Goal: Find specific page/section: Find specific page/section

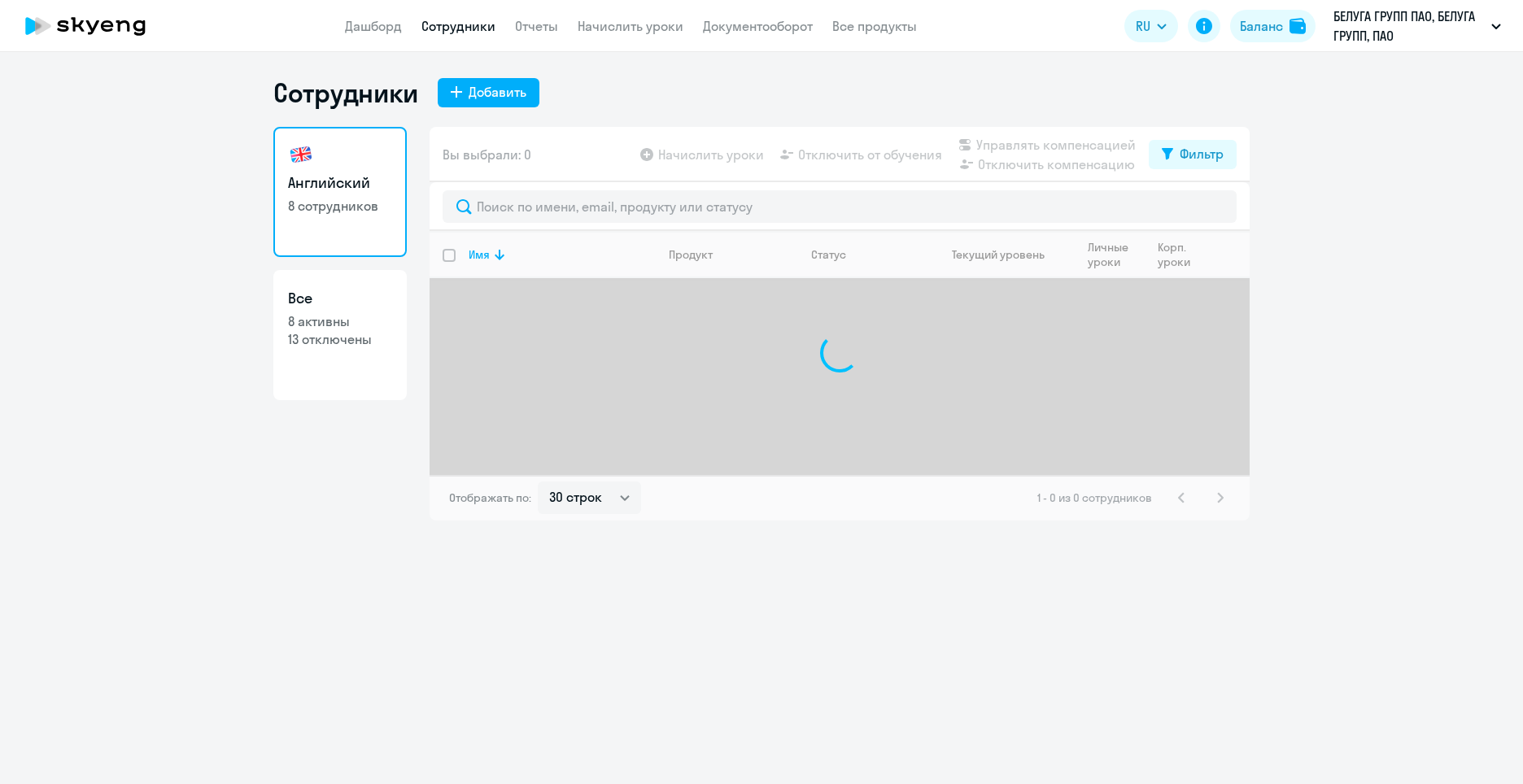
select select "30"
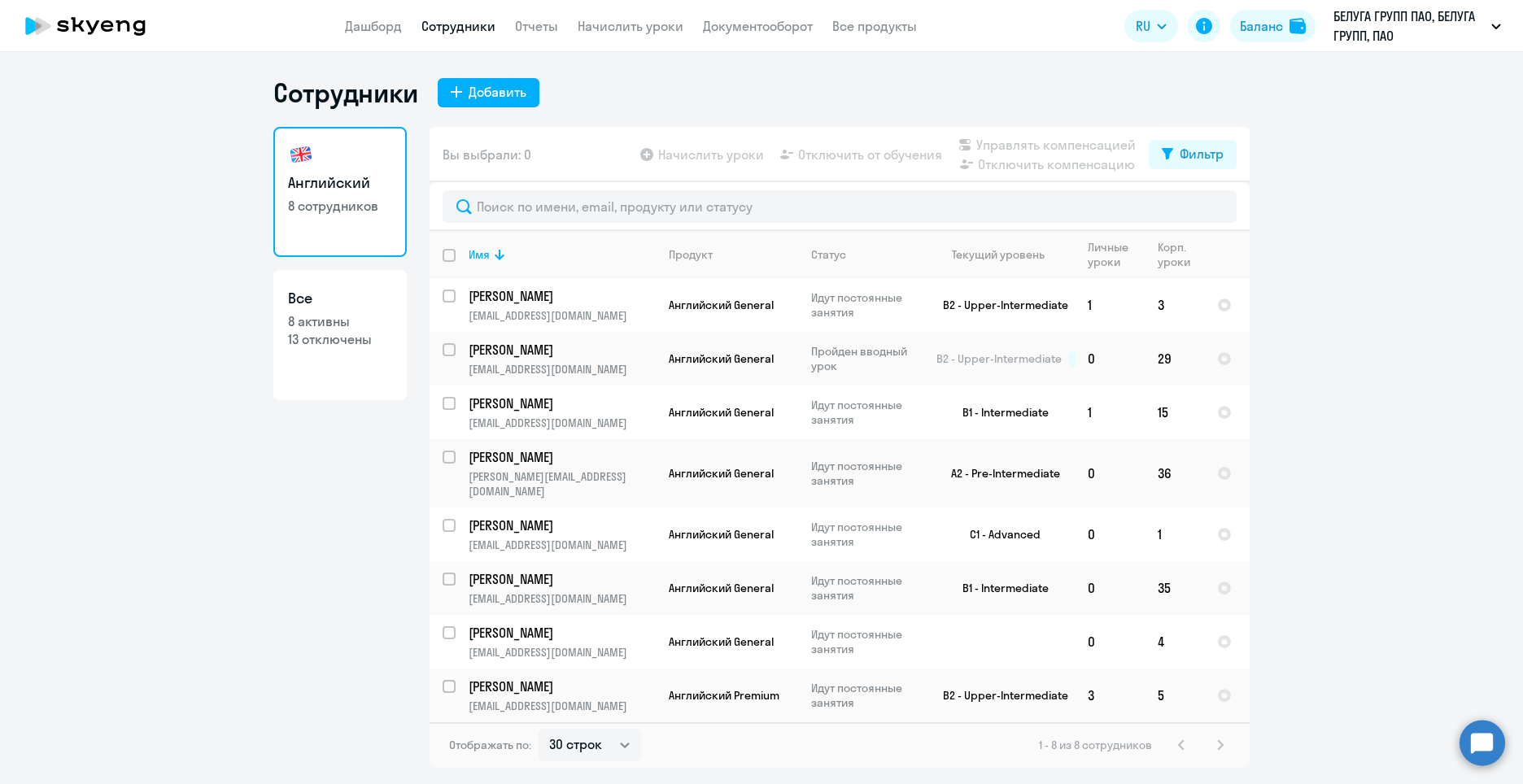
click at [761, 42] on app-header "Дашборд Сотрудники Отчеты Начислить уроки Документооборот Все продукты Дашборд …" at bounding box center [761, 26] width 1523 height 52
click at [766, 26] on link "Документооборот" at bounding box center [758, 26] width 110 height 16
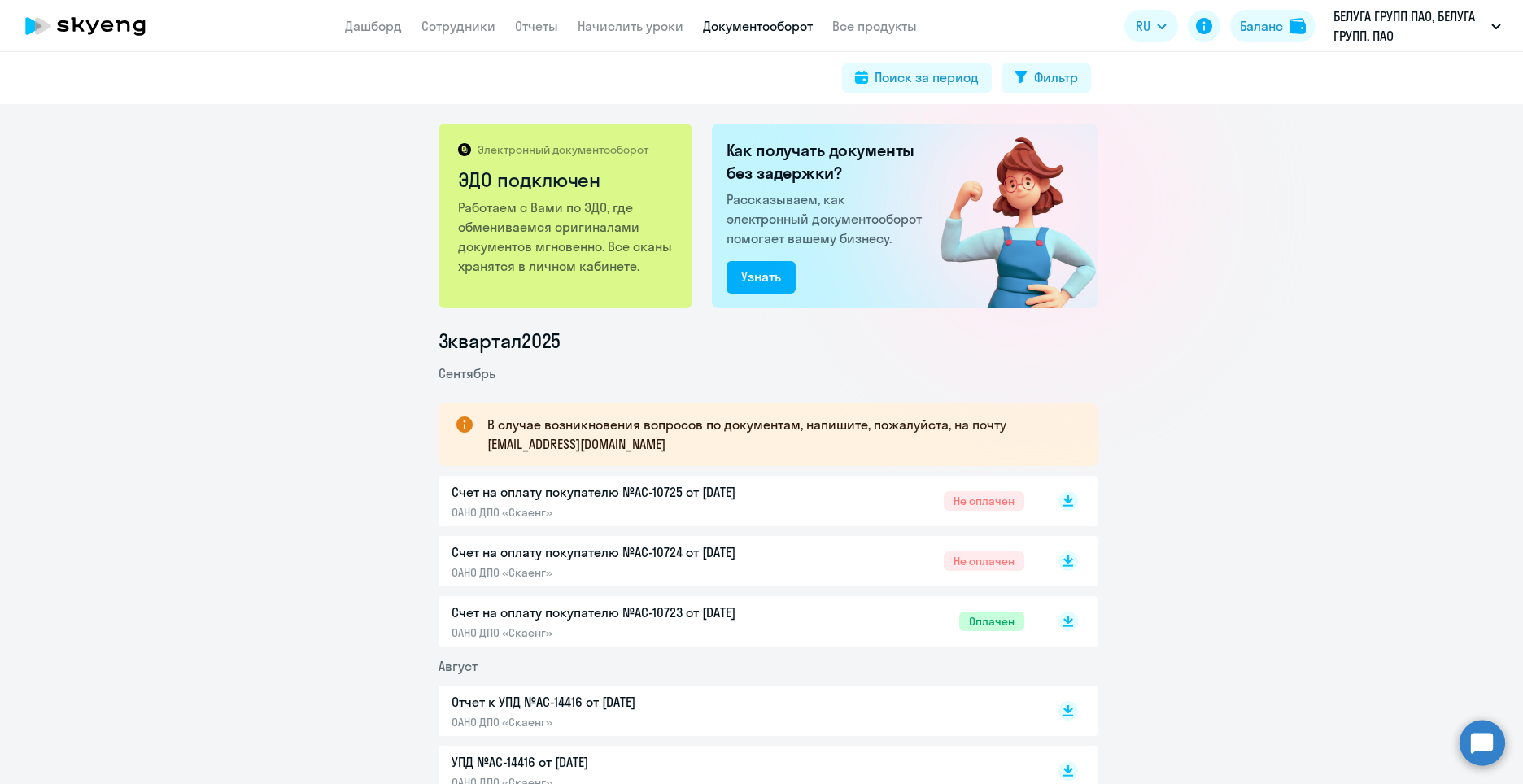
click at [687, 616] on p "Счет на оплату покупателю №AC-10723 от [DATE]" at bounding box center [622, 612] width 342 height 20
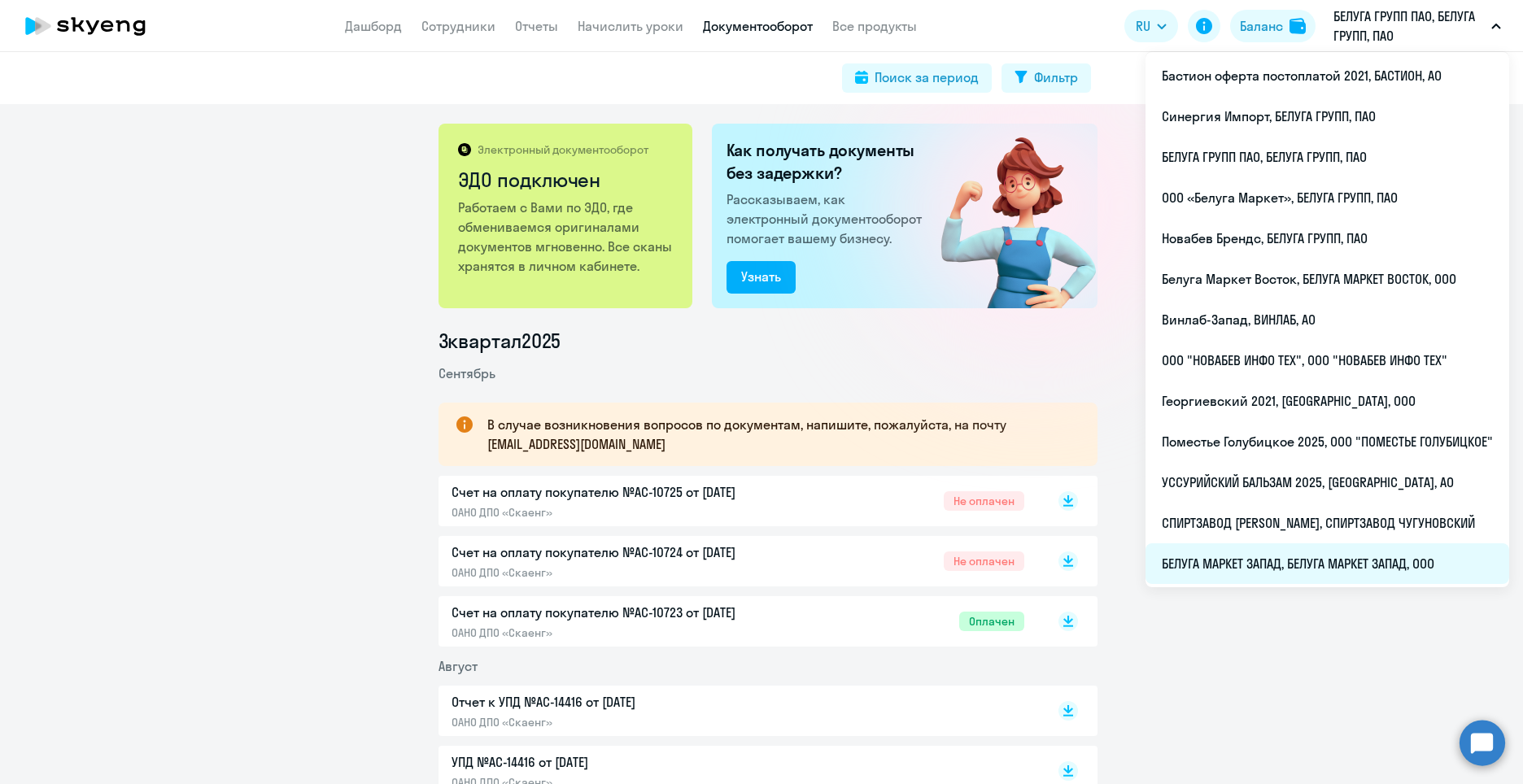
click at [1286, 554] on li "БЕЛУГА МАРКЕТ ЗАПАД, БЕЛУГА МАРКЕТ ЗАПАД, ООО" at bounding box center [1327, 563] width 363 height 40
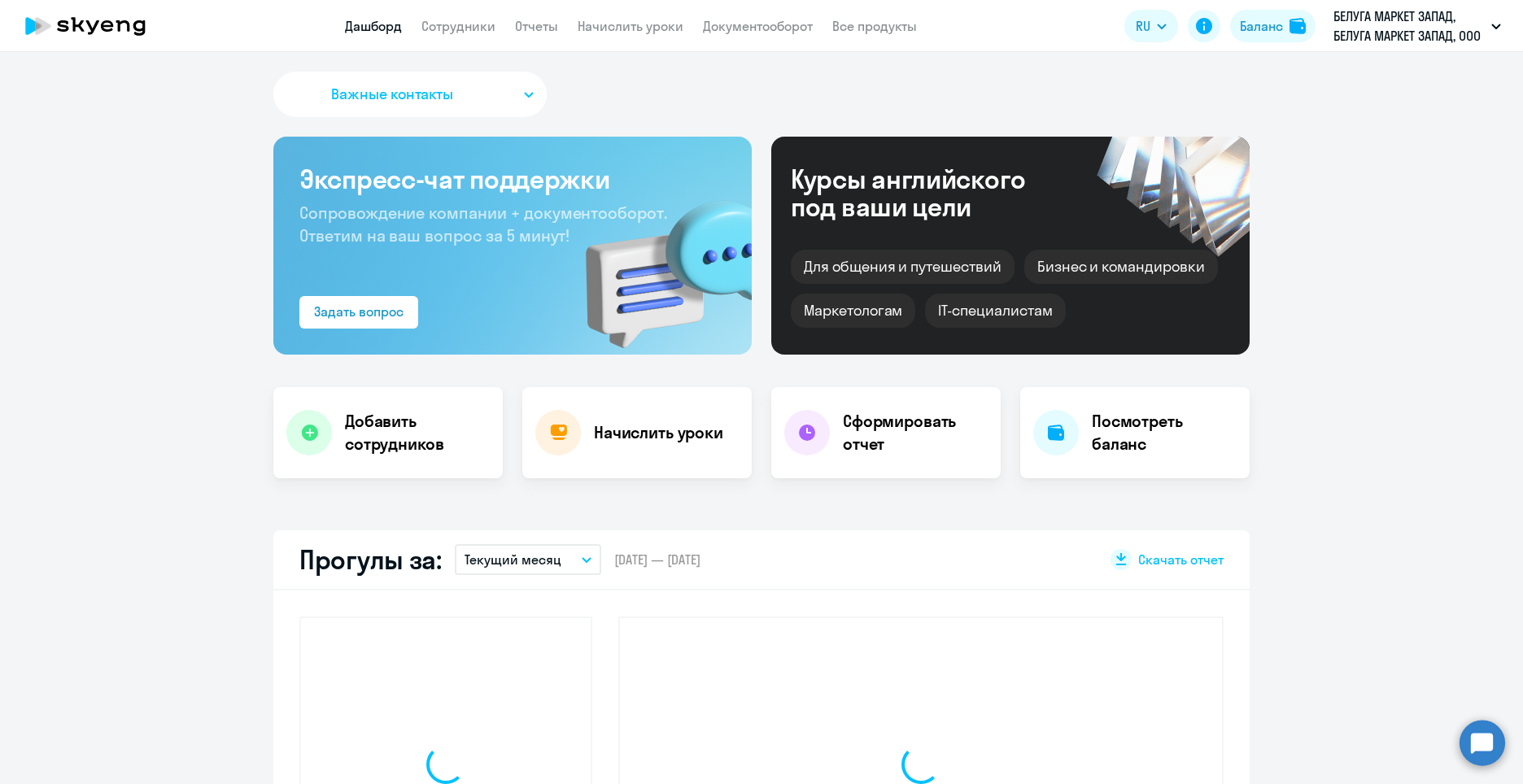
select select "30"
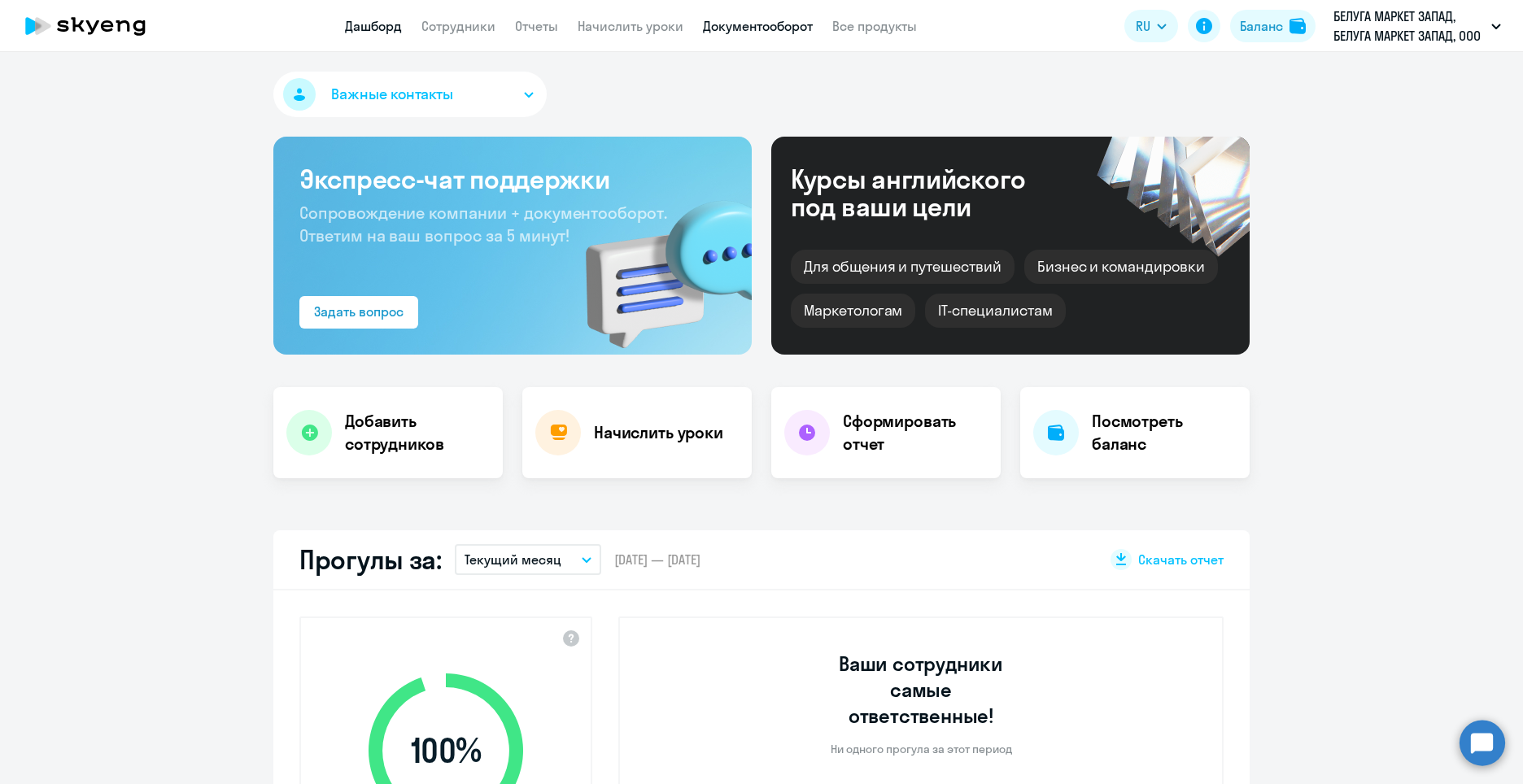
click at [724, 19] on link "Документооборот" at bounding box center [758, 26] width 110 height 16
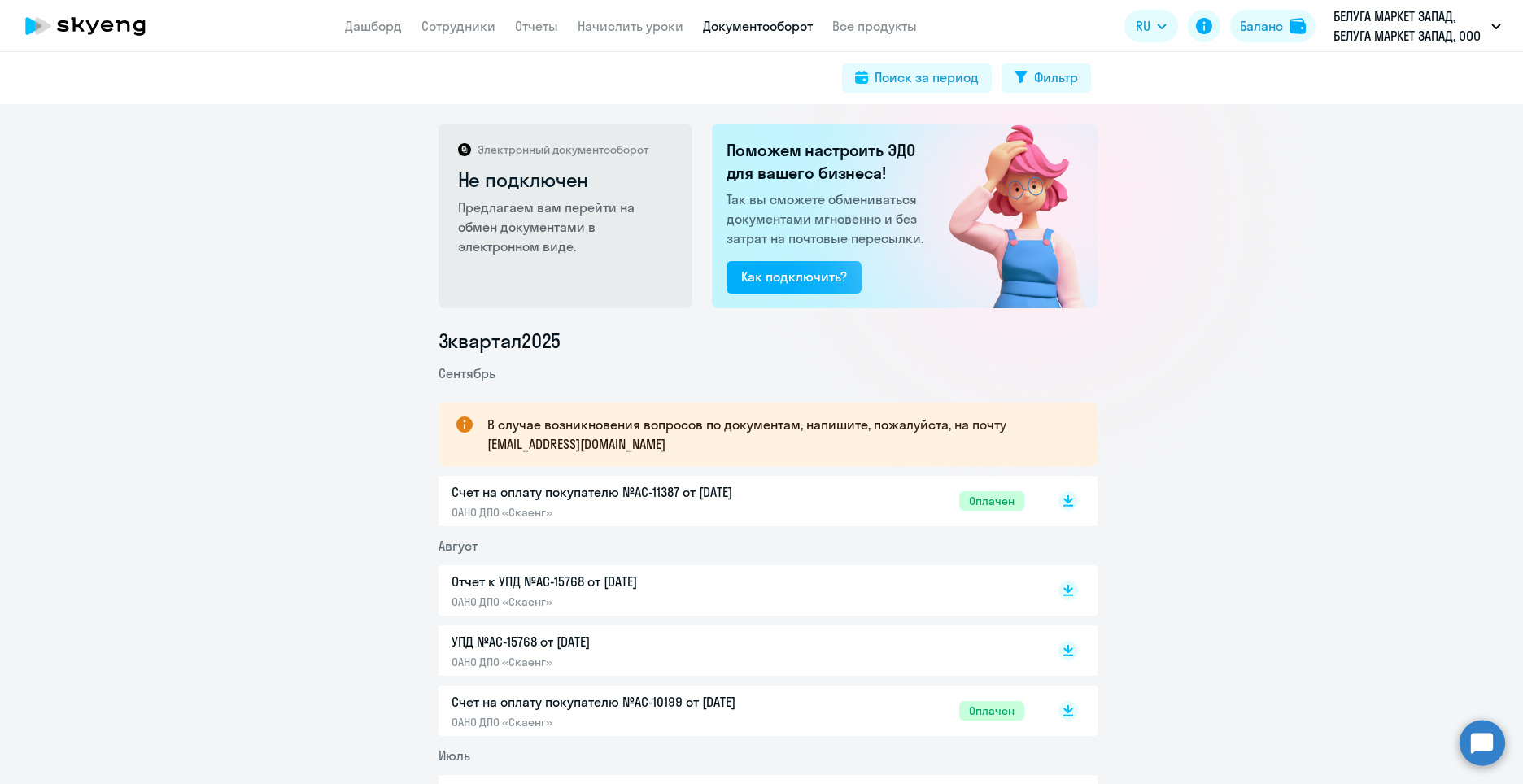
click at [697, 488] on p "Счет на оплату покупателю №AC-11387 от [DATE]" at bounding box center [622, 492] width 342 height 20
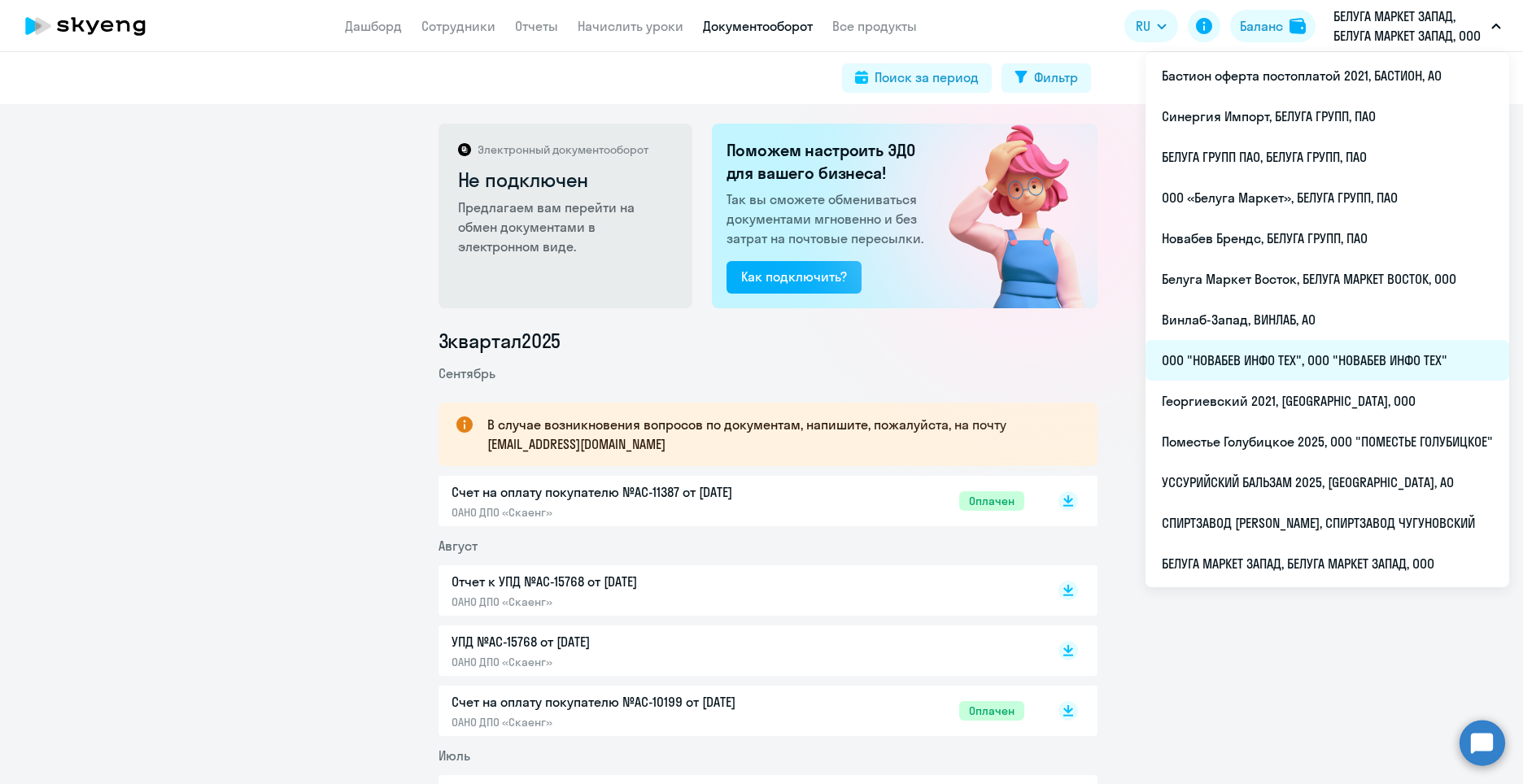
click at [1278, 362] on li "ООО "НОВАБЕВ ИНФО ТЕХ", ООО "НОВАБЕВ ИНФО ТЕХ"" at bounding box center [1327, 360] width 363 height 40
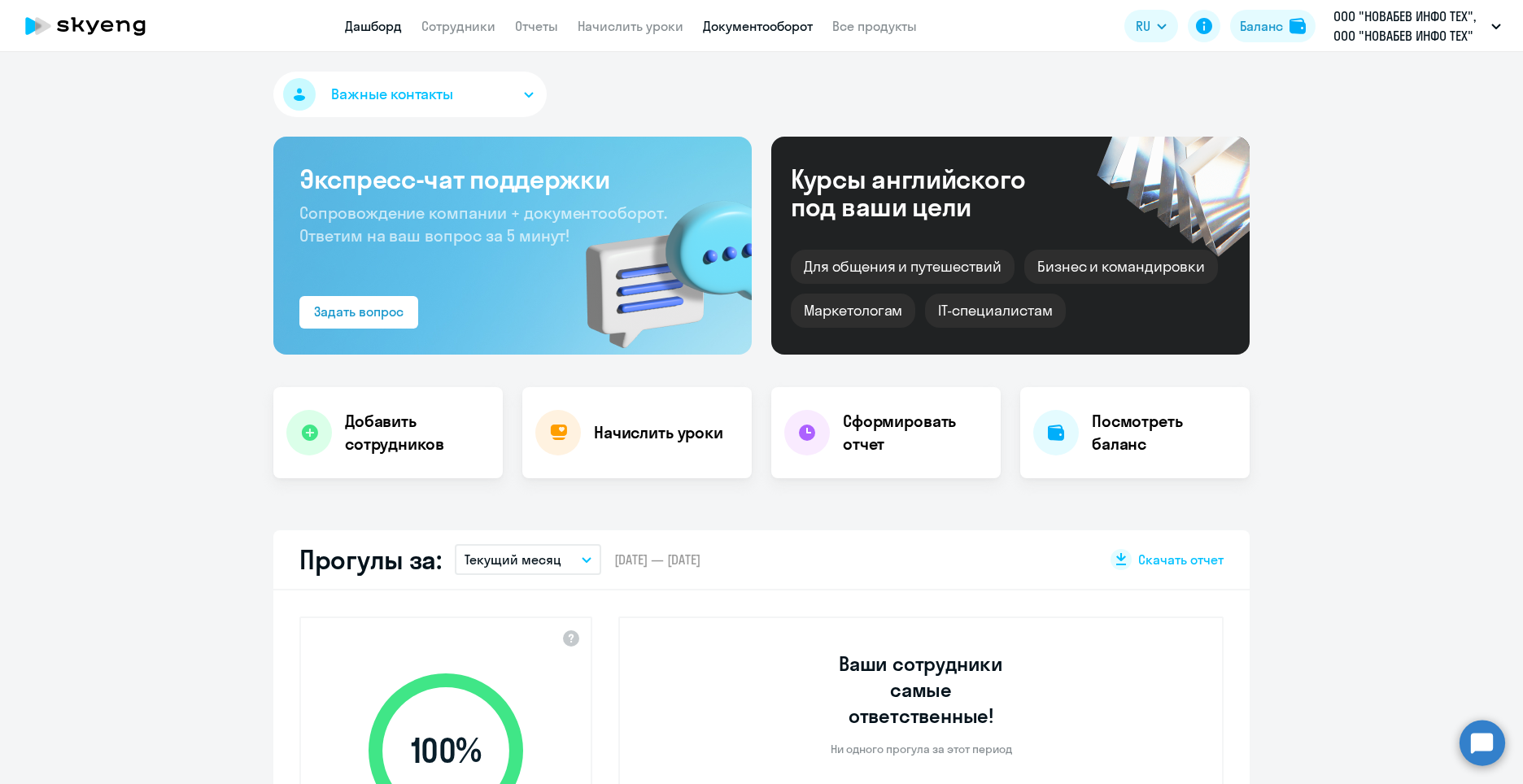
click at [726, 21] on link "Документооборот" at bounding box center [758, 26] width 110 height 16
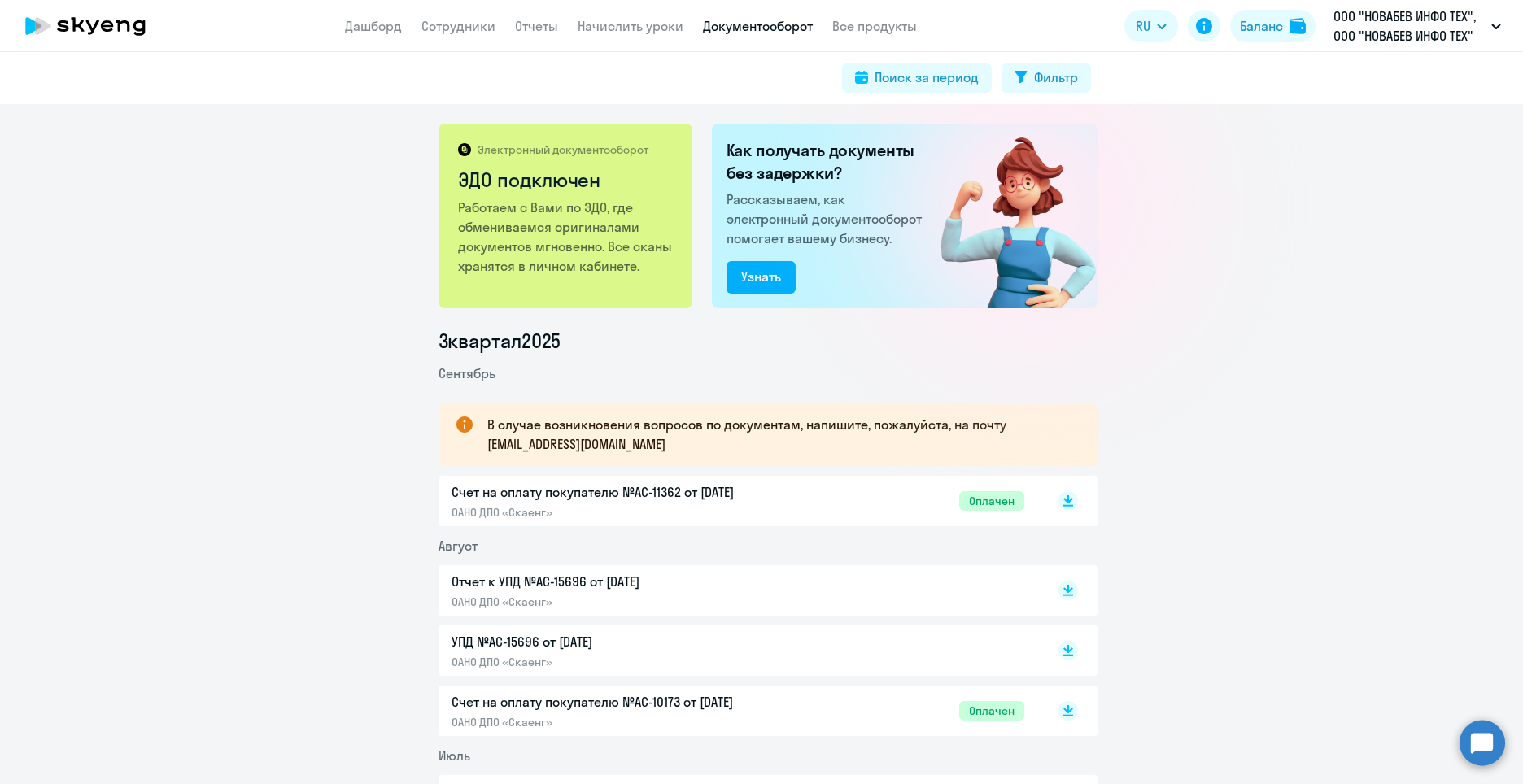
click at [722, 494] on p "Счет на оплату покупателю №AC-11362 от [DATE]" at bounding box center [622, 492] width 342 height 20
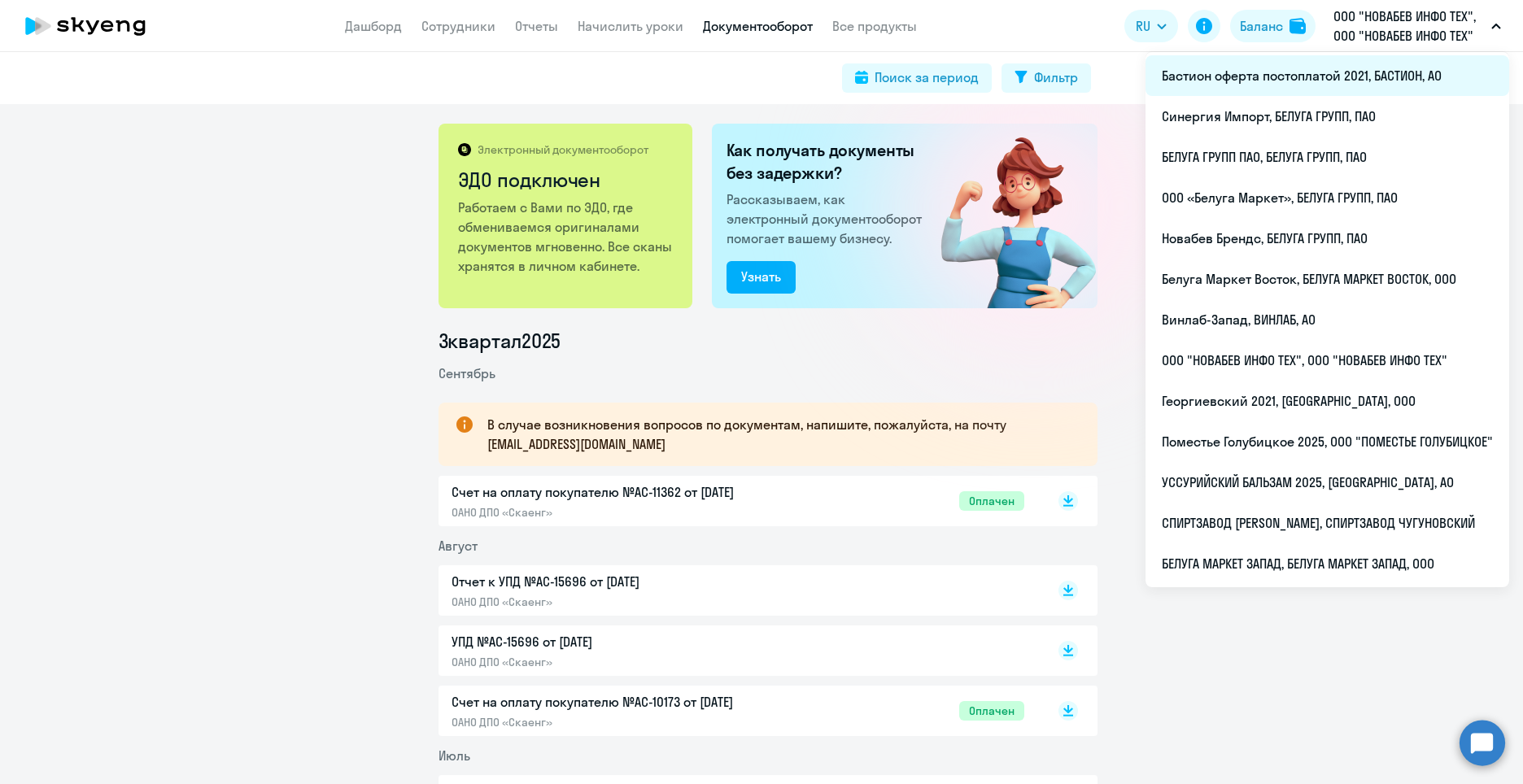
click at [1310, 81] on li "Бастион оферта постоплатой 2021, БАСТИОН, АО" at bounding box center [1327, 75] width 363 height 40
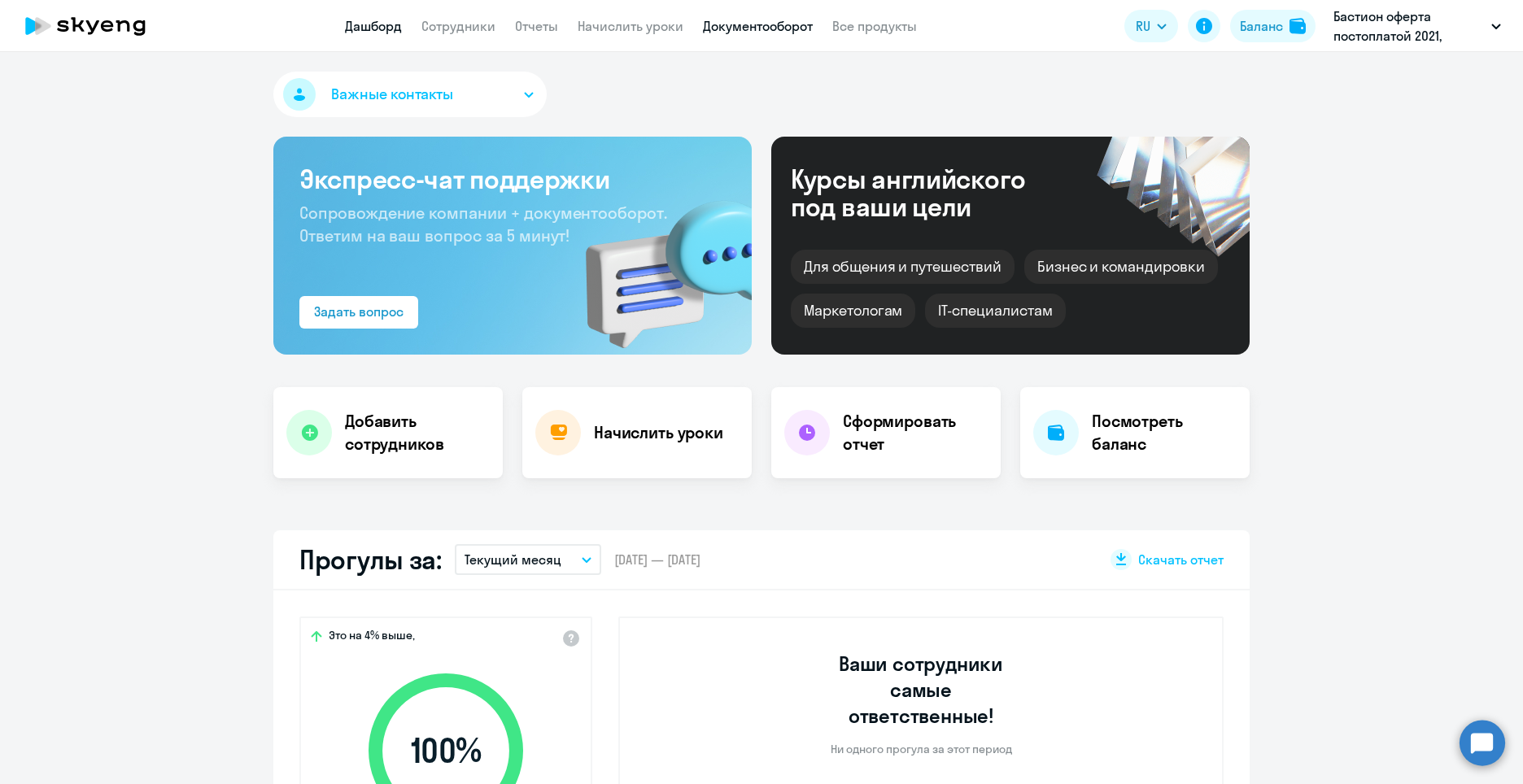
click at [723, 29] on link "Документооборот" at bounding box center [758, 26] width 110 height 16
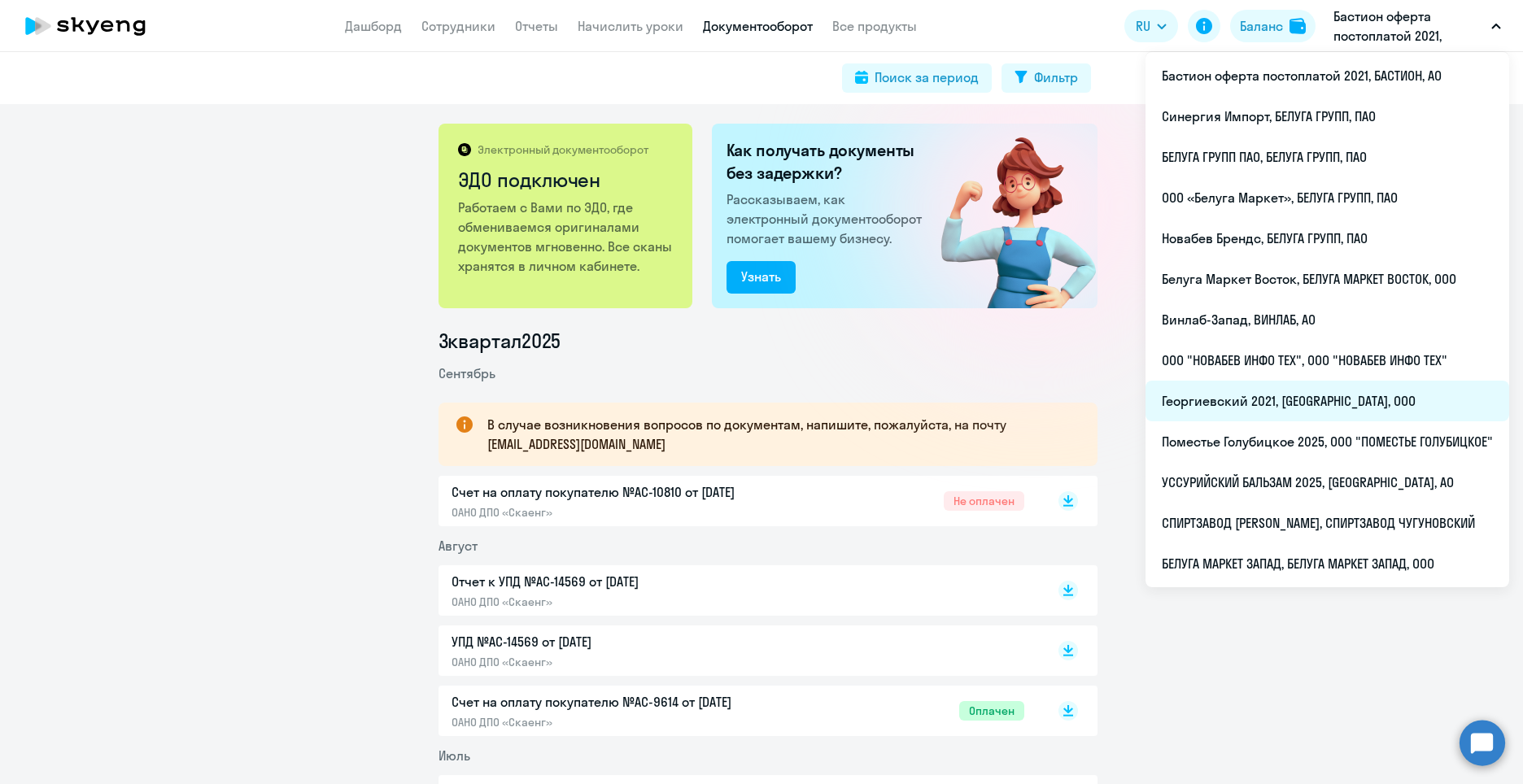
click at [1227, 402] on li "Георгиевский 2021, [GEOGRAPHIC_DATA], ООО" at bounding box center [1327, 400] width 363 height 40
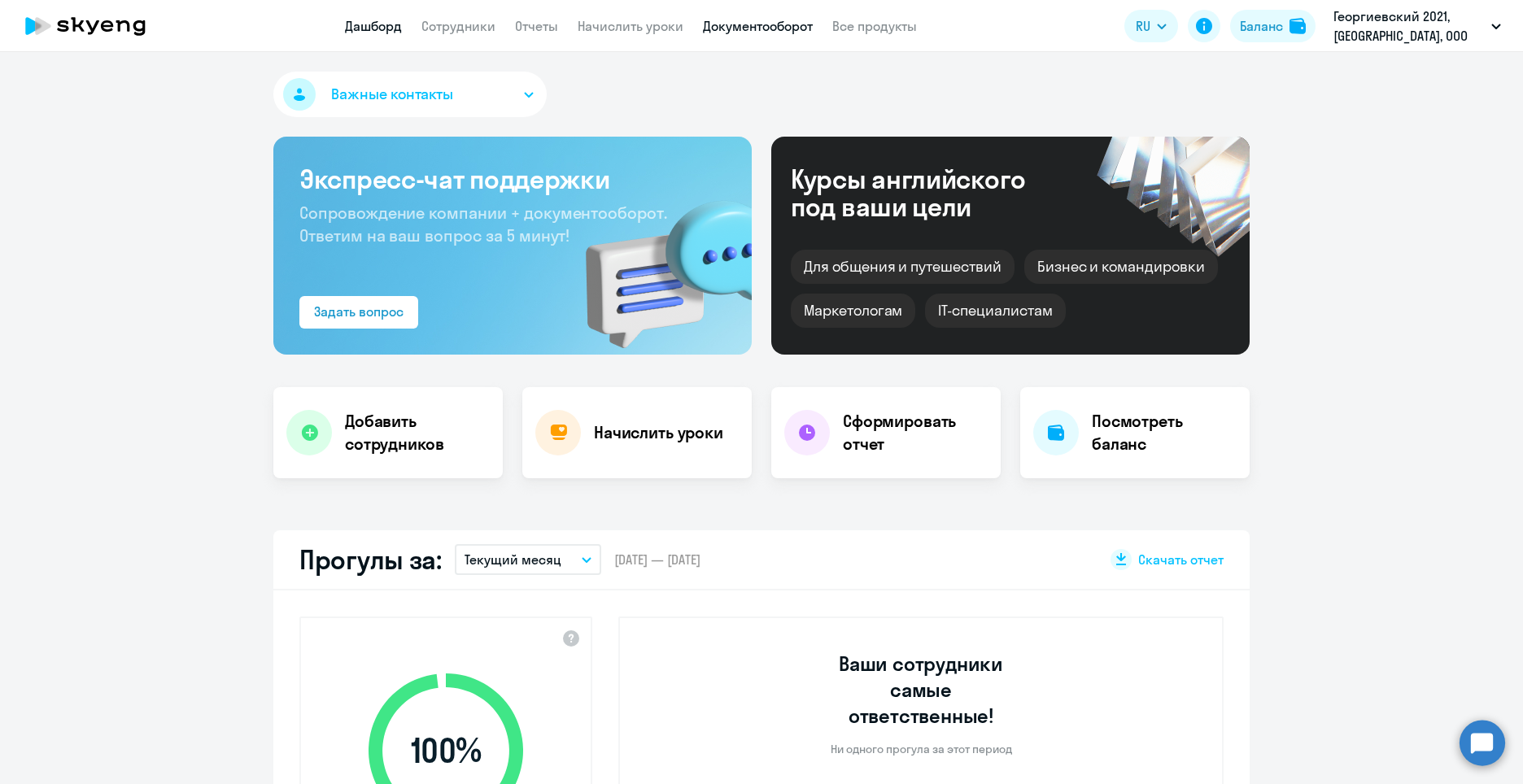
click at [757, 32] on link "Документооборот" at bounding box center [758, 26] width 110 height 16
